Goal: Subscribe to service/newsletter

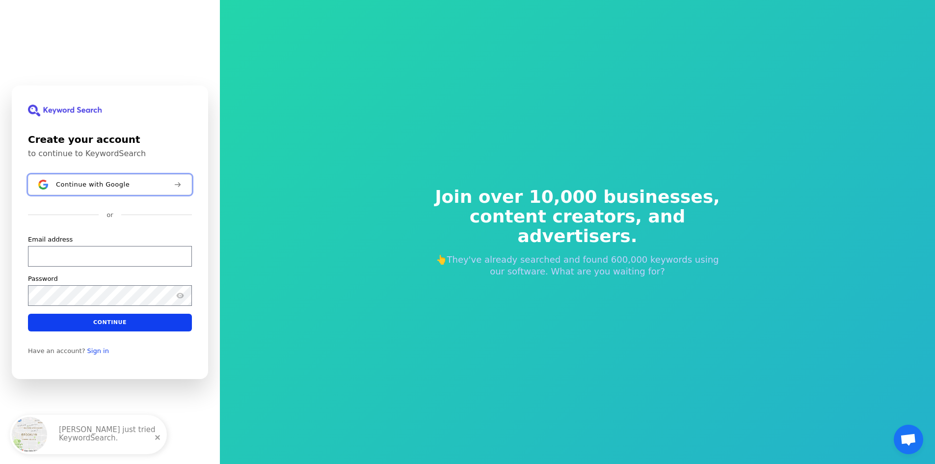
click at [74, 188] on span "Continue with Google" at bounding box center [93, 184] width 74 height 8
